Goal: Information Seeking & Learning: Learn about a topic

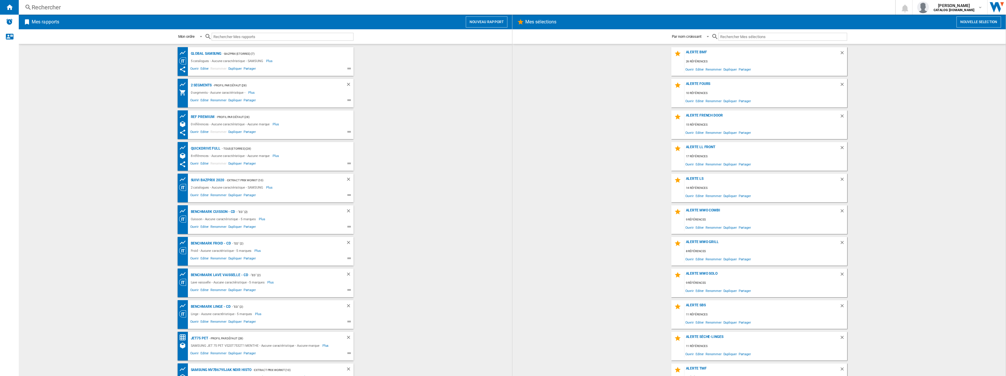
click at [73, 9] on div "Rechercher" at bounding box center [456, 7] width 848 height 8
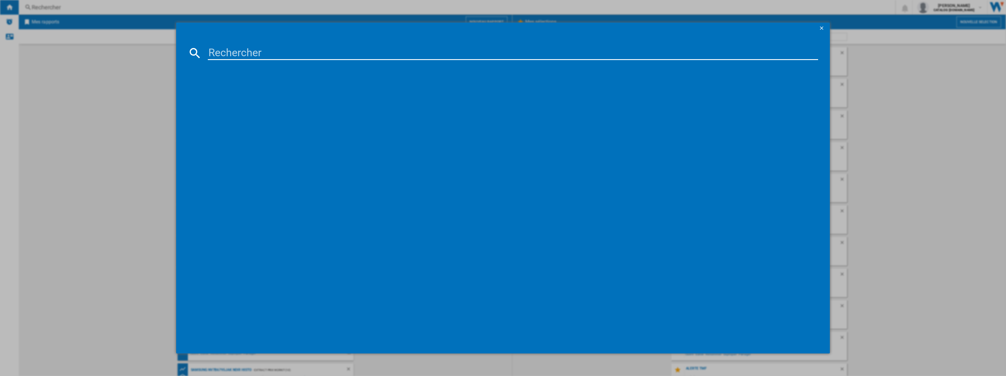
click at [248, 57] on input at bounding box center [513, 53] width 611 height 14
paste input "RS70F64KDF"
type input "RS70F64KDF"
click at [223, 89] on div "SAMSUNG RS70F64KDFEF NOIR" at bounding box center [507, 91] width 605 height 6
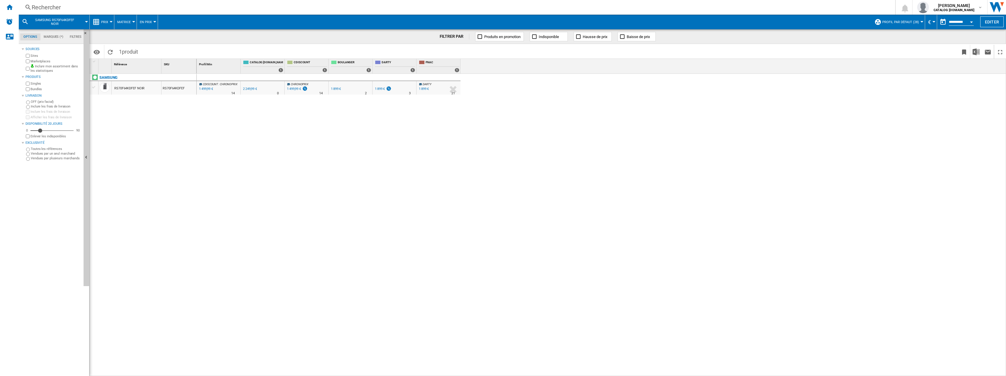
click at [113, 19] on md-menu "Prix Prix Matrice des prix Classement des prix Analyses Base 100 Références com…" at bounding box center [102, 22] width 25 height 15
click at [103, 21] on span "Prix" at bounding box center [104, 22] width 7 height 4
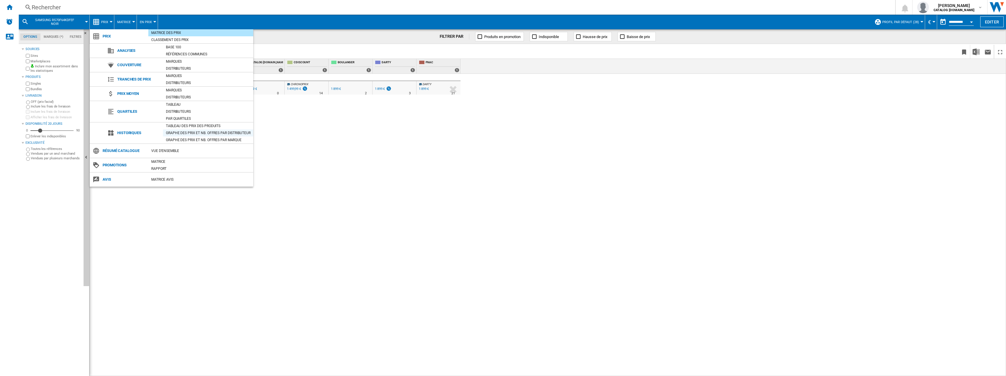
click at [183, 131] on div "Graphe des prix et nb. offres par distributeur" at bounding box center [208, 133] width 90 height 6
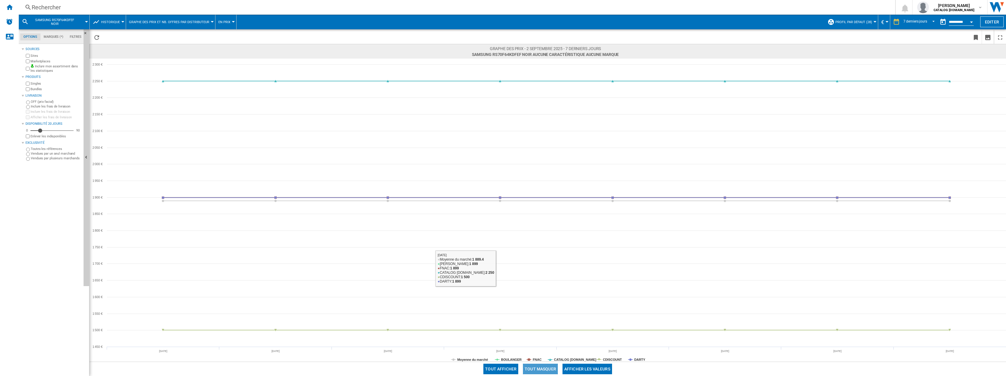
click at [536, 367] on button "Tout masquer" at bounding box center [540, 369] width 35 height 11
click at [570, 358] on tspan "CATALOG SAMSUNG.FR" at bounding box center [575, 360] width 42 height 4
click at [959, 19] on md-datepicker "**********" at bounding box center [958, 22] width 42 height 12
click at [959, 23] on input "**********" at bounding box center [961, 22] width 25 height 5
click at [924, 24] on md-select-value "7 derniers jours" at bounding box center [920, 22] width 34 height 9
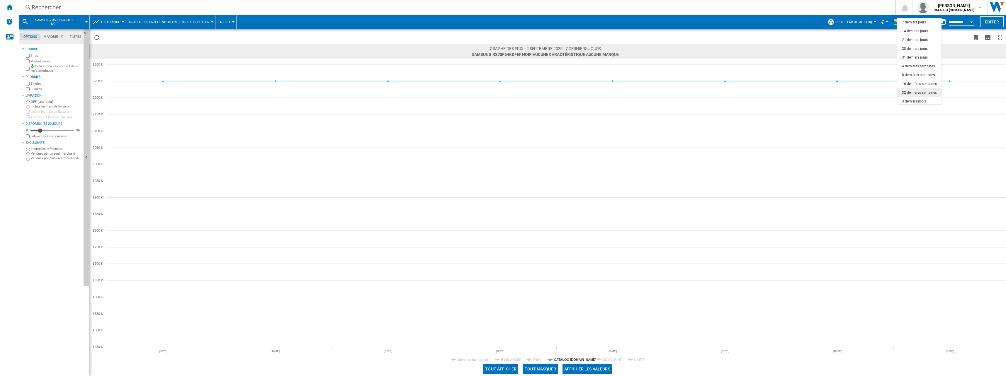
scroll to position [37, 0]
click at [921, 80] on div "6 derniers mois" at bounding box center [914, 82] width 24 height 5
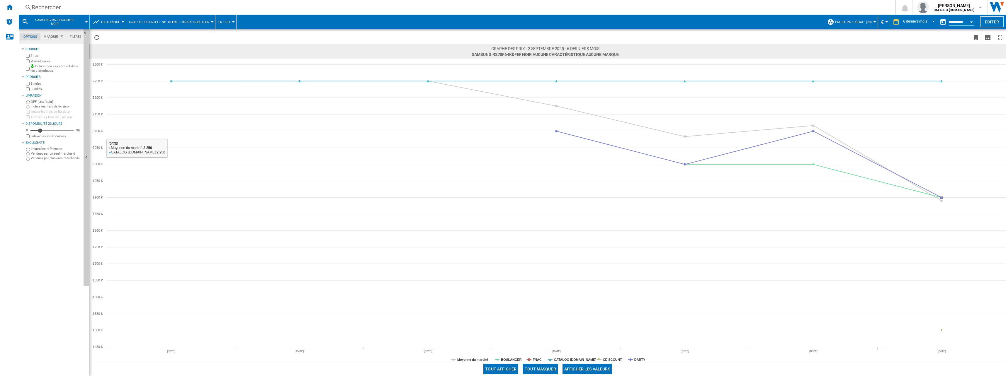
click at [40, 62] on label "Marketplaces" at bounding box center [55, 61] width 51 height 4
click at [44, 60] on label "Marketplaces" at bounding box center [55, 61] width 51 height 4
click at [42, 68] on label "Inclure mon assortiment dans les statistiques" at bounding box center [55, 68] width 51 height 9
click at [553, 370] on button "Tout masquer" at bounding box center [540, 369] width 35 height 11
click at [572, 359] on tspan "CATALOG SAMSUNG.FR" at bounding box center [575, 360] width 42 height 4
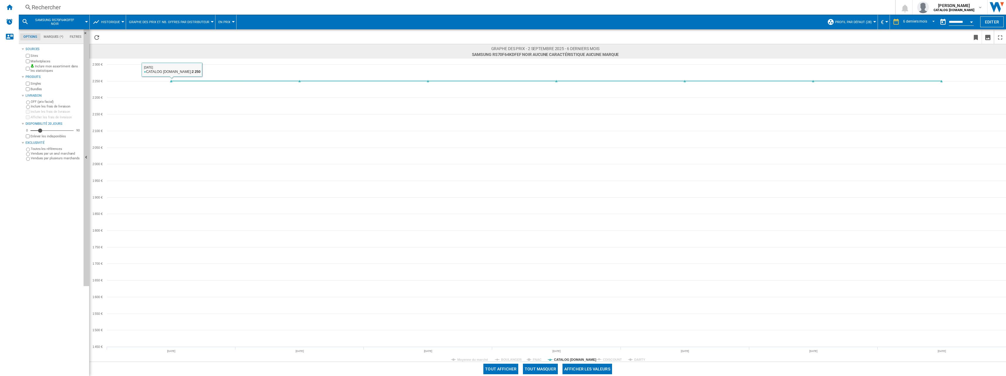
click at [104, 6] on div "Rechercher" at bounding box center [456, 7] width 848 height 8
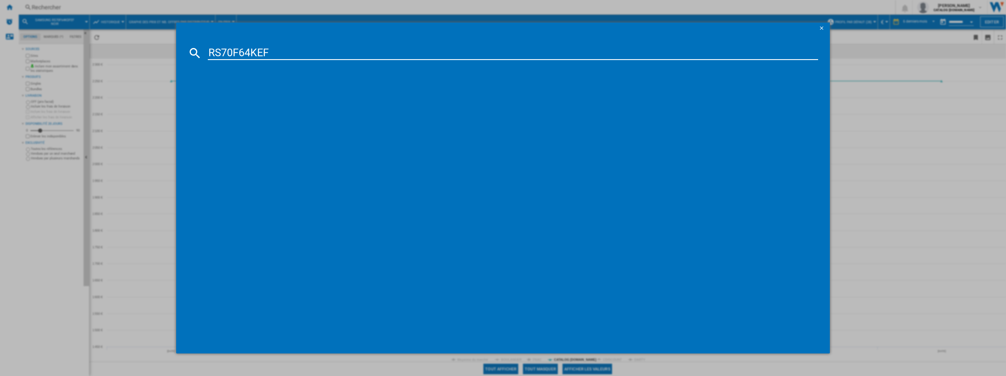
type input "RS70F64KEF"
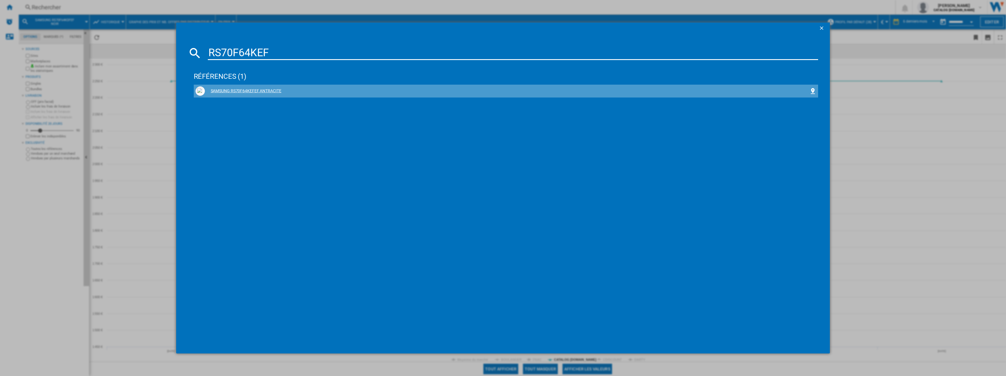
click at [273, 89] on div "SAMSUNG RS70F64KEFEF ANTRACITE" at bounding box center [507, 91] width 605 height 6
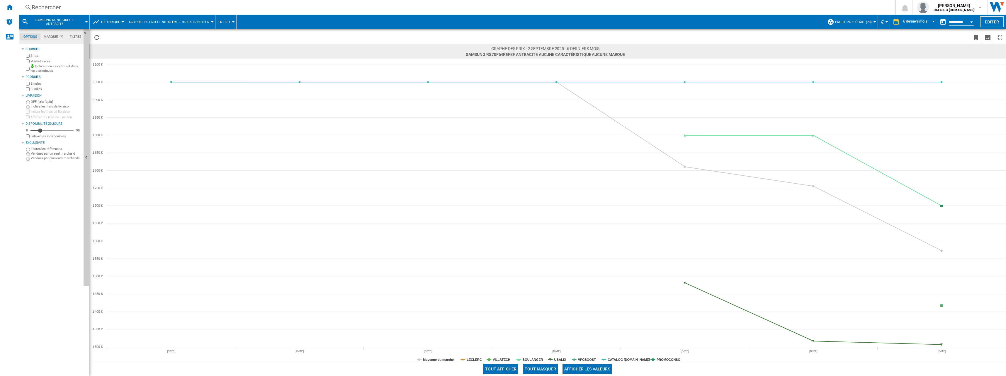
click at [543, 368] on button "Tout masquer" at bounding box center [540, 369] width 35 height 11
click at [632, 357] on rect at bounding box center [547, 210] width 917 height 303
click at [632, 359] on tspan "CATALOG SAMSUNG.FR" at bounding box center [629, 360] width 42 height 4
click at [118, 9] on div "Rechercher" at bounding box center [456, 7] width 848 height 8
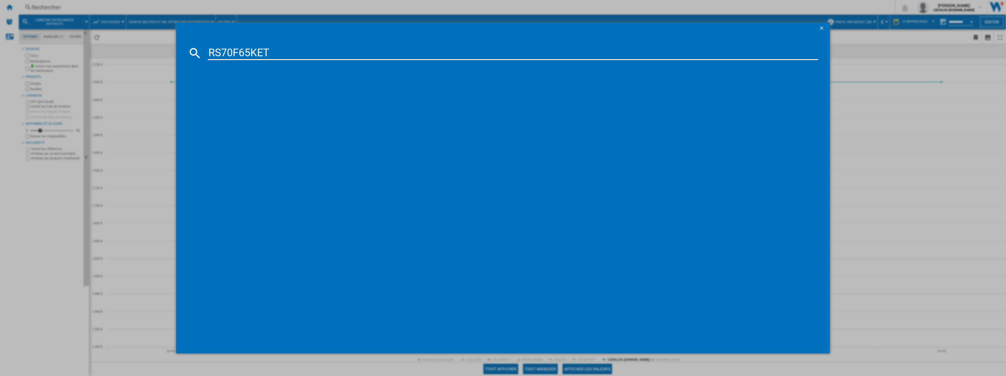
type input "RS70F65KET"
click at [247, 93] on div "SAMSUNG RS70F65KETEF ARGENT" at bounding box center [507, 91] width 605 height 6
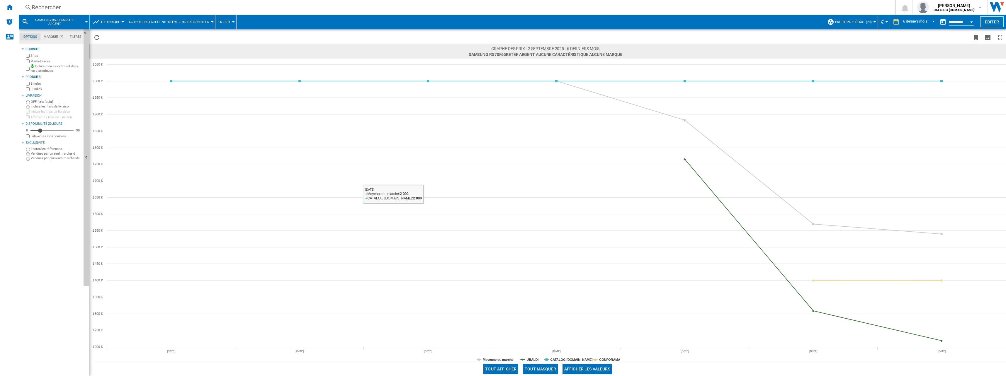
click at [537, 369] on button "Tout masquer" at bounding box center [540, 369] width 35 height 11
click at [563, 361] on tspan "CATALOG SAMSUNG.FR" at bounding box center [571, 360] width 42 height 4
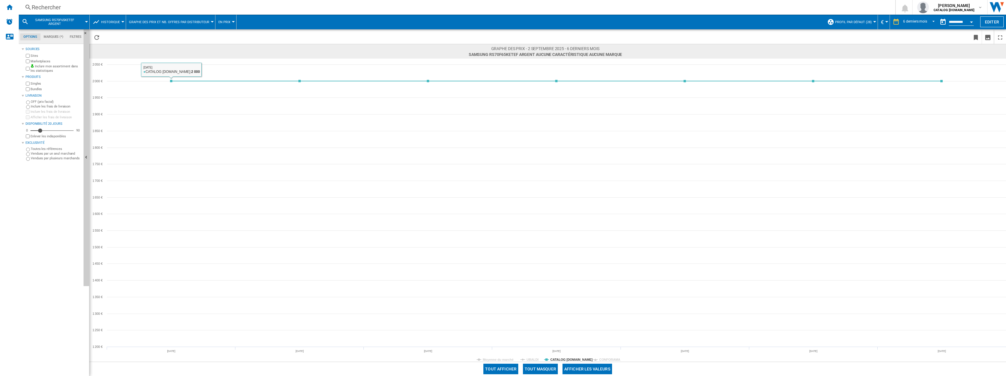
click at [89, 3] on div "Rechercher Rechercher 0 sofiane mahraoui CATALOG SAMSUNG.FR CATALOG SAMSUNG.FR …" at bounding box center [512, 7] width 987 height 15
click at [58, 6] on div "Rechercher" at bounding box center [456, 7] width 848 height 8
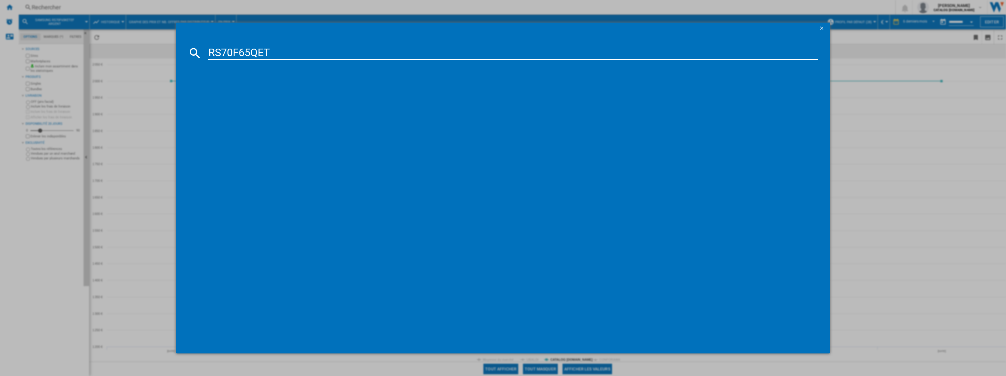
type input "RS70F65QET"
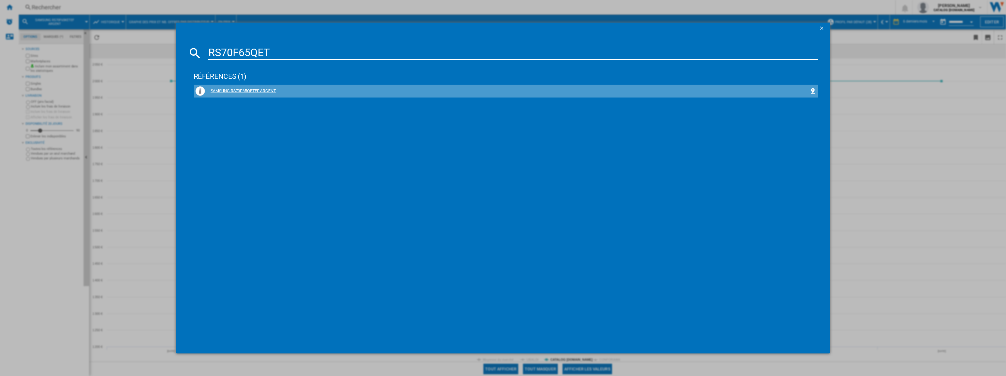
click at [254, 88] on div "SAMSUNG RS70F65QETEF ARGENT" at bounding box center [507, 91] width 605 height 6
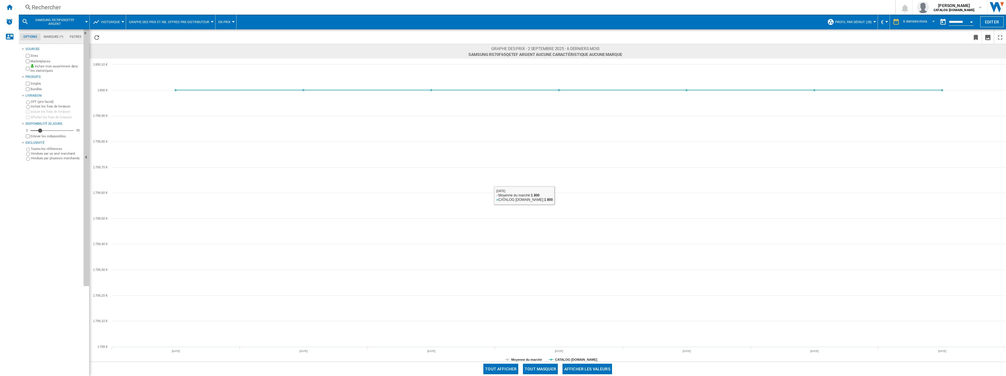
click at [543, 368] on button "Tout masquer" at bounding box center [540, 369] width 35 height 11
click at [567, 361] on tspan "CATALOG SAMSUNG.FR" at bounding box center [576, 360] width 42 height 4
drag, startPoint x: 97, startPoint y: 8, endPoint x: 93, endPoint y: 8, distance: 3.5
click at [93, 8] on div "Rechercher" at bounding box center [456, 7] width 848 height 8
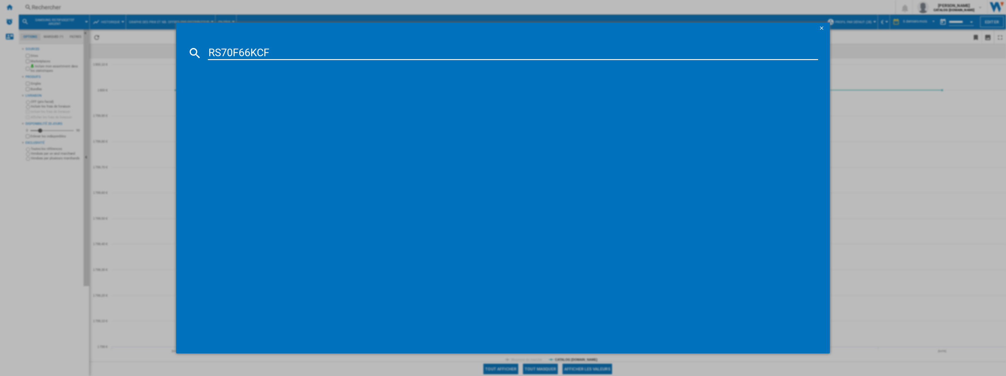
type input "RS70F66KCF"
